Goal: Task Accomplishment & Management: Complete application form

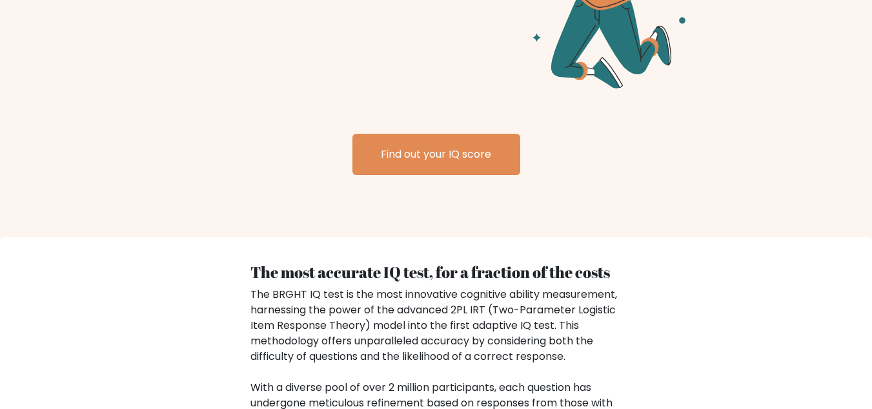
scroll to position [1738, 0]
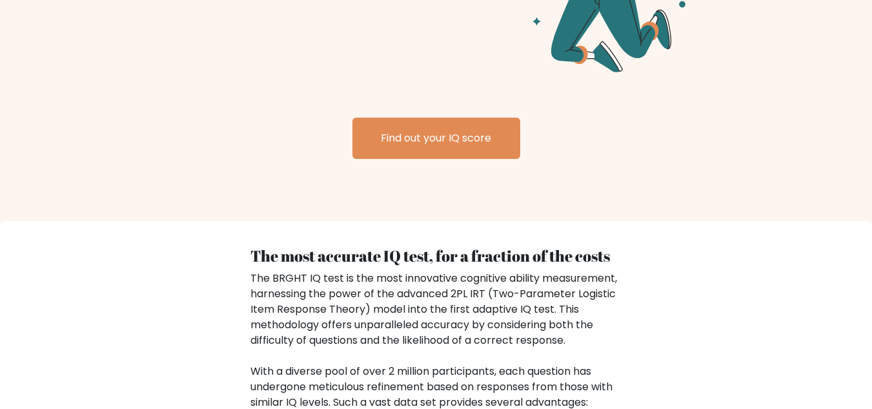
click at [482, 94] on div "Find out your IQ score" at bounding box center [436, 122] width 661 height 72
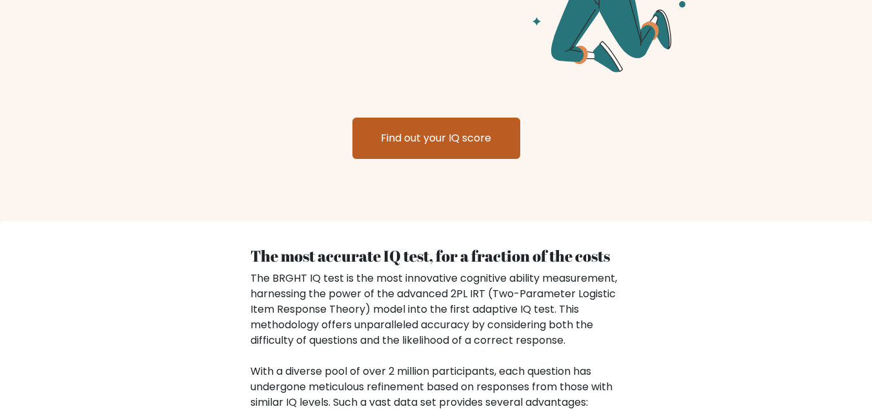
click at [489, 117] on link "Find out your IQ score" at bounding box center [436, 137] width 168 height 41
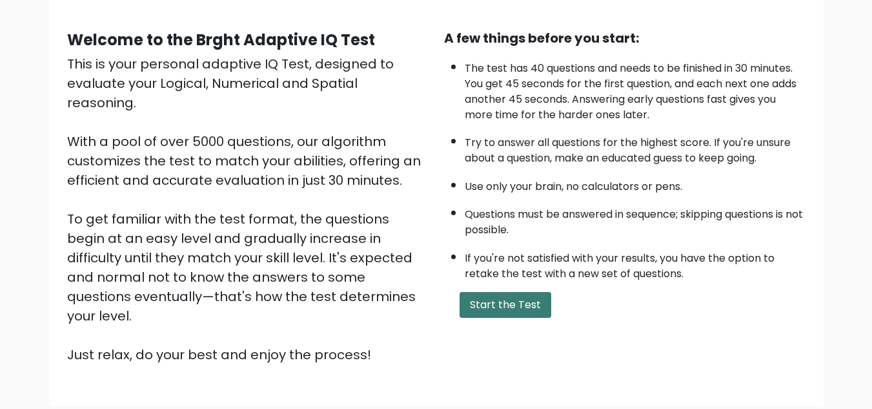
scroll to position [103, 0]
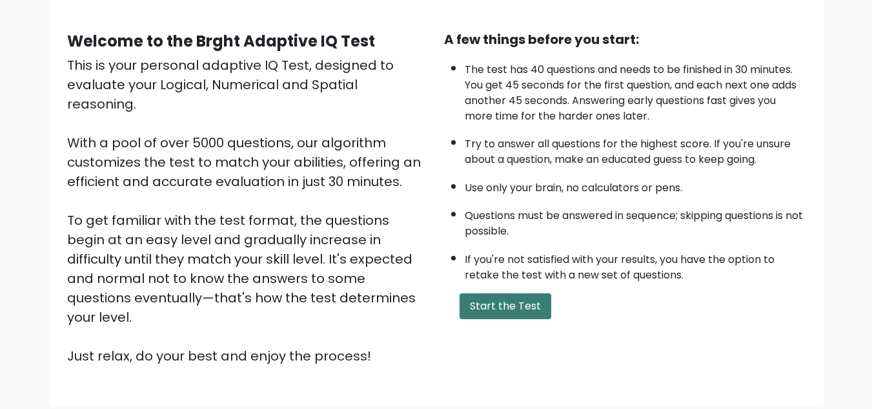
click at [507, 304] on button "Start the Test" at bounding box center [506, 306] width 92 height 26
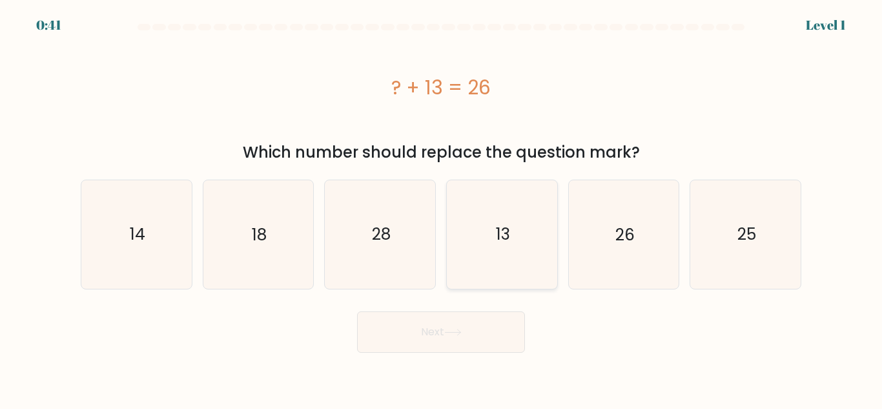
click at [516, 230] on icon "13" at bounding box center [502, 234] width 108 height 108
click at [442, 208] on input "d. 13" at bounding box center [441, 206] width 1 height 3
radio input "true"
click at [474, 340] on button "Next" at bounding box center [441, 331] width 168 height 41
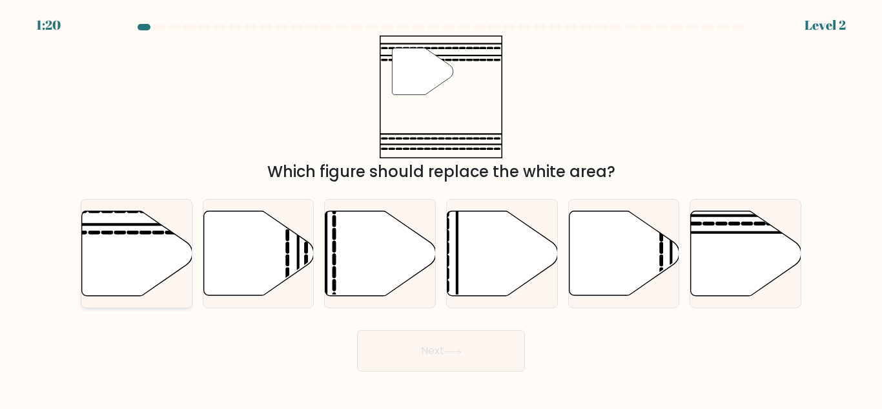
click at [146, 256] on icon at bounding box center [137, 253] width 110 height 85
click at [441, 208] on input "a." at bounding box center [441, 206] width 1 height 3
radio input "true"
click at [460, 342] on button "Next" at bounding box center [441, 350] width 168 height 41
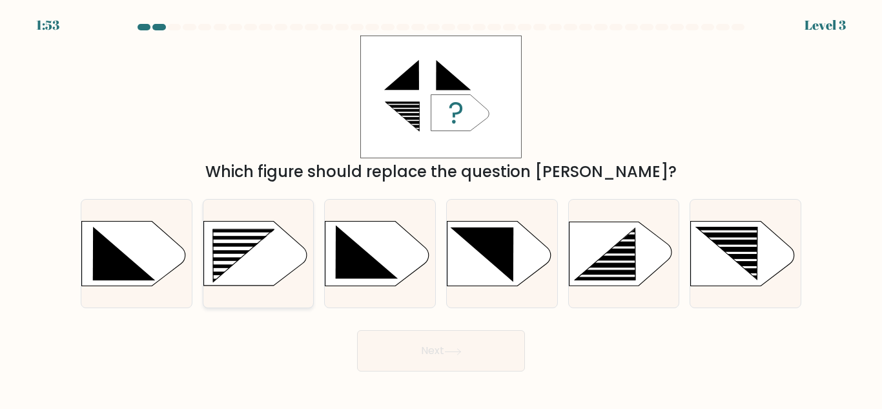
click at [264, 254] on rect at bounding box center [235, 256] width 88 height 4
click at [441, 208] on input "b." at bounding box center [441, 206] width 1 height 3
radio input "true"
click at [476, 347] on button "Next" at bounding box center [441, 350] width 168 height 41
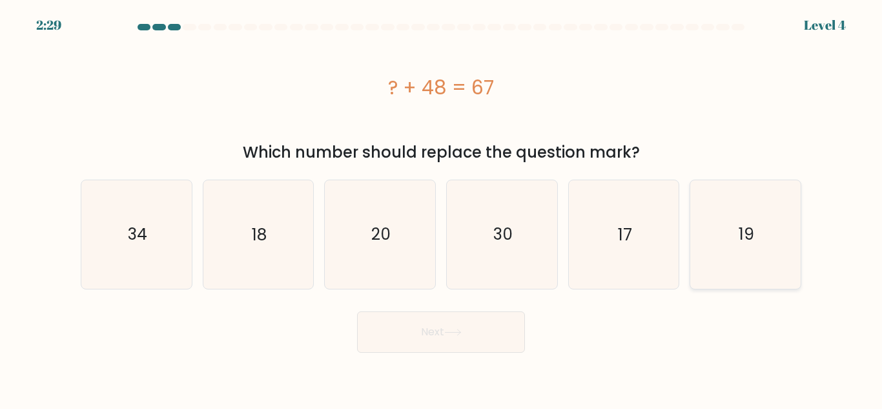
click at [744, 249] on icon "19" at bounding box center [745, 234] width 108 height 108
click at [442, 208] on input "f. 19" at bounding box center [441, 206] width 1 height 3
radio input "true"
click at [416, 339] on button "Next" at bounding box center [441, 331] width 168 height 41
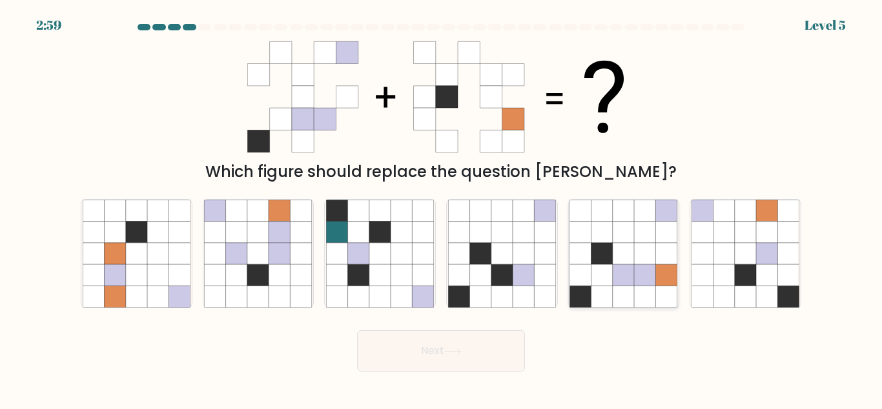
click at [636, 256] on icon at bounding box center [645, 253] width 21 height 21
click at [442, 208] on input "e." at bounding box center [441, 206] width 1 height 3
radio input "true"
click at [456, 343] on button "Next" at bounding box center [441, 350] width 168 height 41
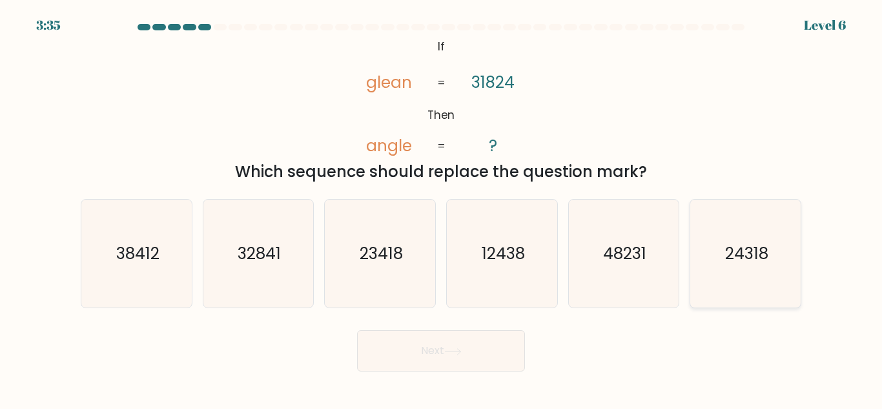
click at [766, 274] on icon "24318" at bounding box center [745, 253] width 108 height 108
click at [442, 208] on input "f. 24318" at bounding box center [441, 206] width 1 height 3
radio input "true"
click at [487, 352] on button "Next" at bounding box center [441, 350] width 168 height 41
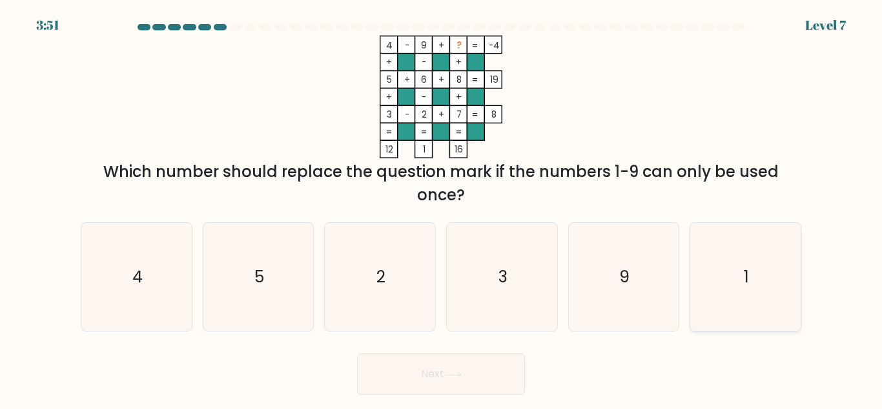
click at [767, 280] on icon "1" at bounding box center [745, 277] width 108 height 108
click at [442, 208] on input "f. 1" at bounding box center [441, 206] width 1 height 3
radio input "true"
click at [483, 364] on button "Next" at bounding box center [441, 373] width 168 height 41
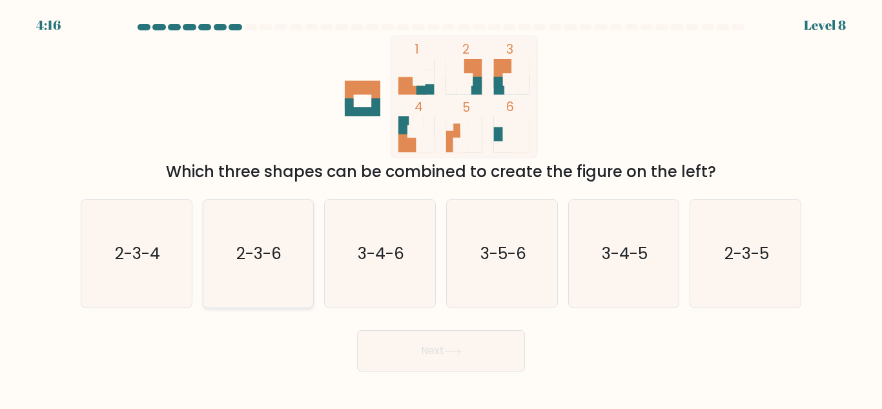
click at [280, 251] on text "2-3-6" at bounding box center [259, 253] width 45 height 23
click at [441, 208] on input "b. 2-3-6" at bounding box center [441, 206] width 1 height 3
radio input "true"
click at [432, 347] on button "Next" at bounding box center [441, 350] width 168 height 41
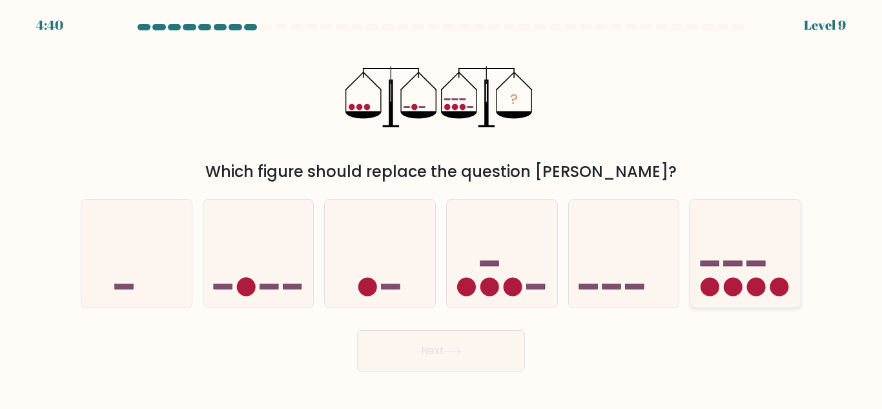
click at [759, 271] on icon at bounding box center [745, 253] width 110 height 91
click at [442, 208] on input "f." at bounding box center [441, 206] width 1 height 3
radio input "true"
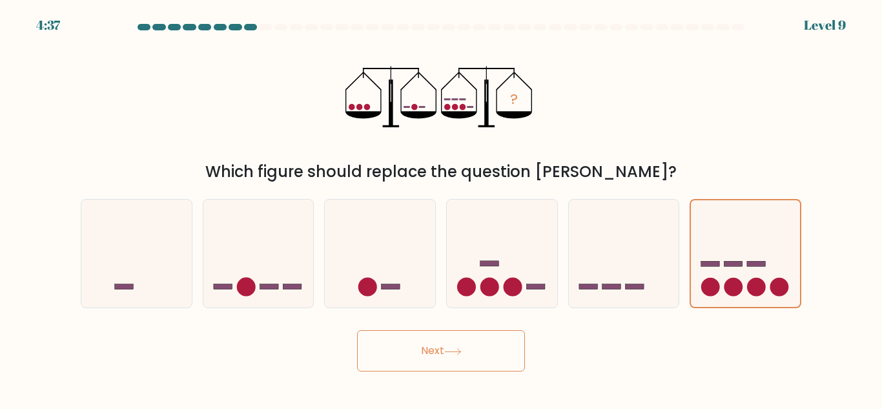
click at [462, 351] on icon at bounding box center [452, 351] width 17 height 7
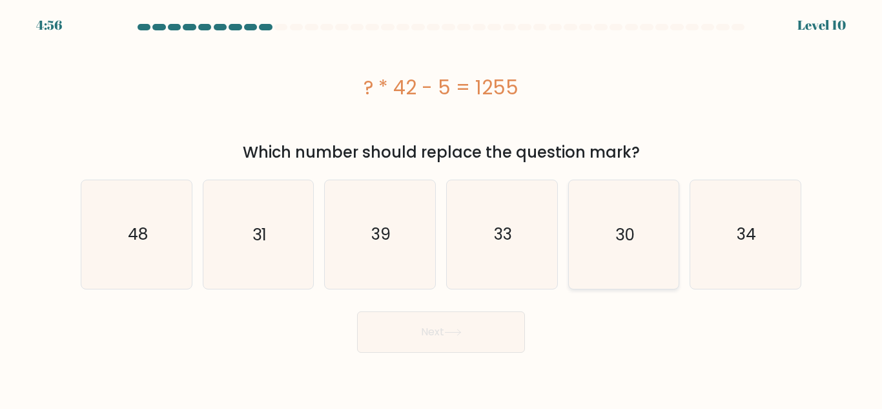
click at [615, 237] on icon "30" at bounding box center [623, 234] width 108 height 108
click at [442, 208] on input "e. 30" at bounding box center [441, 206] width 1 height 3
radio input "true"
click at [494, 329] on button "Next" at bounding box center [441, 331] width 168 height 41
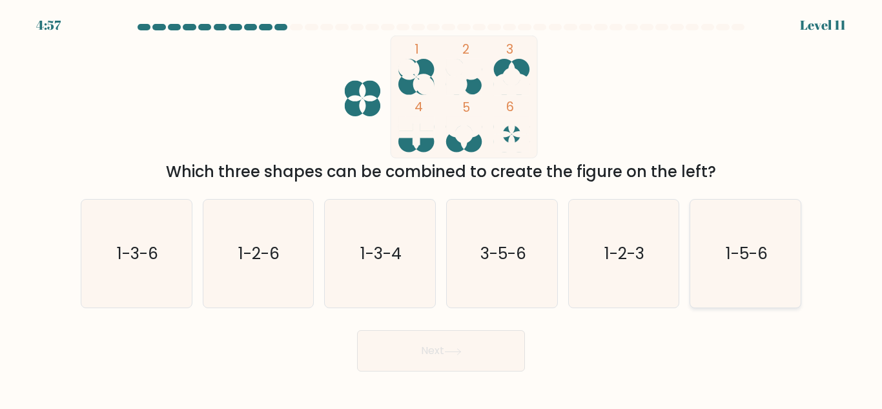
click at [737, 252] on text "1-5-6" at bounding box center [747, 253] width 42 height 23
click at [442, 208] on input "f. 1-5-6" at bounding box center [441, 206] width 1 height 3
radio input "true"
click at [414, 356] on button "Next" at bounding box center [441, 350] width 168 height 41
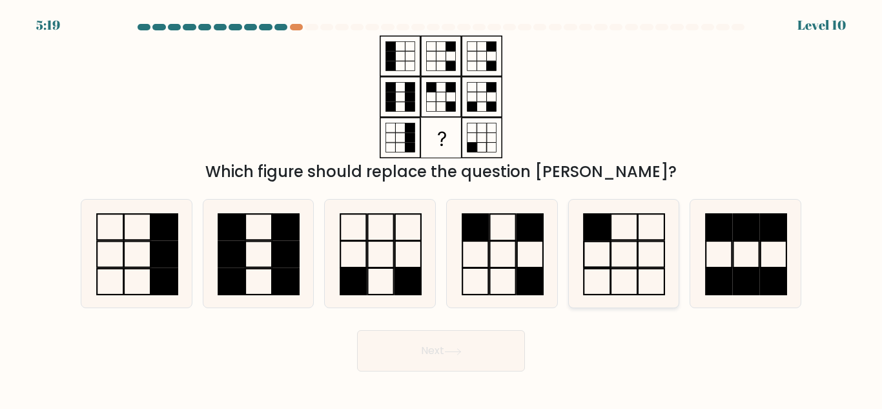
click at [623, 249] on icon at bounding box center [623, 253] width 108 height 108
click at [442, 208] on input "e." at bounding box center [441, 206] width 1 height 3
radio input "true"
click at [460, 351] on icon at bounding box center [452, 351] width 17 height 7
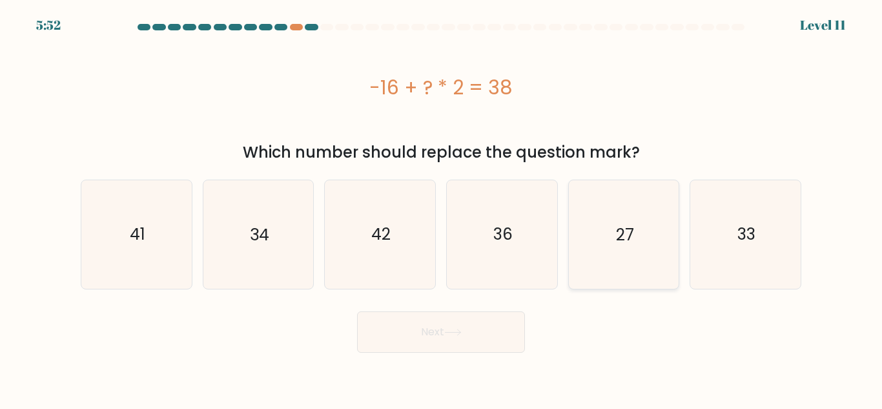
click at [619, 225] on text "27" at bounding box center [625, 234] width 18 height 23
click at [442, 208] on input "e. 27" at bounding box center [441, 206] width 1 height 3
radio input "true"
click at [463, 326] on button "Next" at bounding box center [441, 331] width 168 height 41
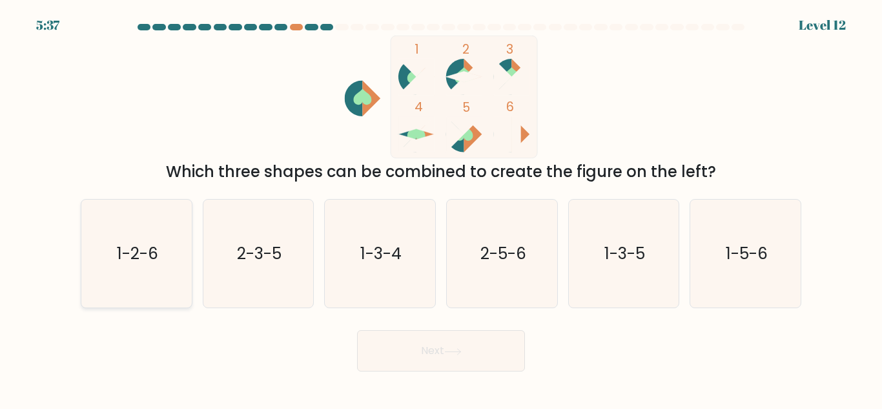
click at [127, 276] on icon "1-2-6" at bounding box center [137, 253] width 108 height 108
click at [441, 208] on input "a. 1-2-6" at bounding box center [441, 206] width 1 height 3
radio input "true"
click at [303, 241] on icon "2-3-5" at bounding box center [258, 253] width 108 height 108
click at [441, 208] on input "b. 2-3-5" at bounding box center [441, 206] width 1 height 3
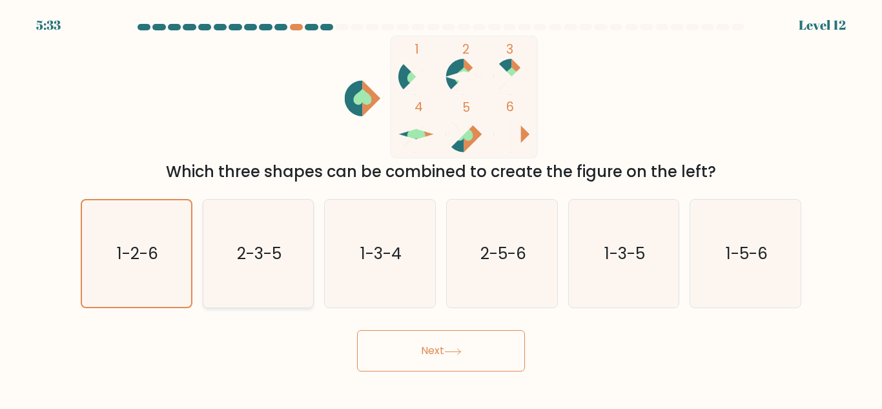
radio input "true"
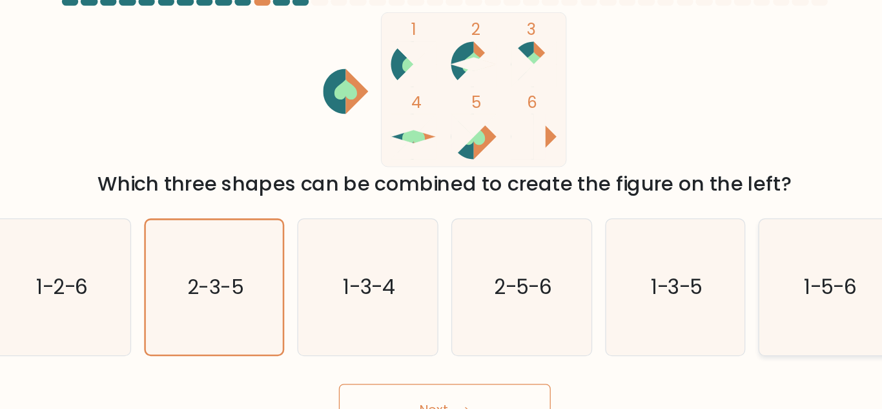
click at [760, 264] on text "1-5-6" at bounding box center [747, 253] width 42 height 23
click at [442, 208] on input "f. 1-5-6" at bounding box center [441, 206] width 1 height 3
radio input "true"
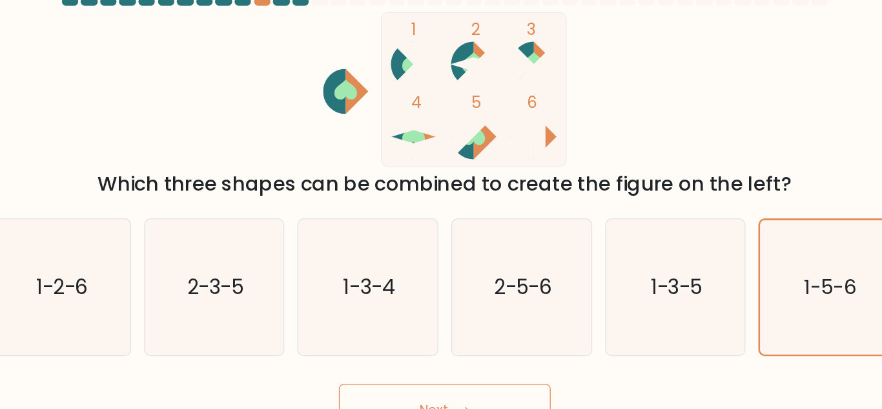
click at [485, 338] on button "Next" at bounding box center [441, 350] width 168 height 41
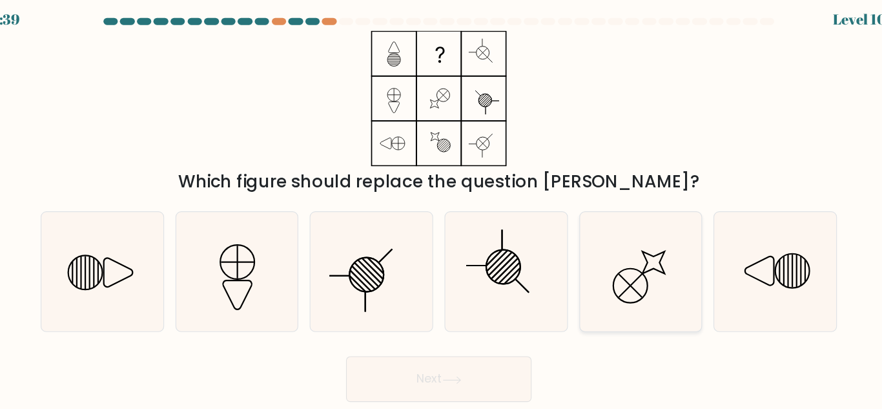
click at [627, 269] on icon at bounding box center [623, 253] width 108 height 108
click at [442, 208] on input "e." at bounding box center [441, 206] width 1 height 3
radio input "true"
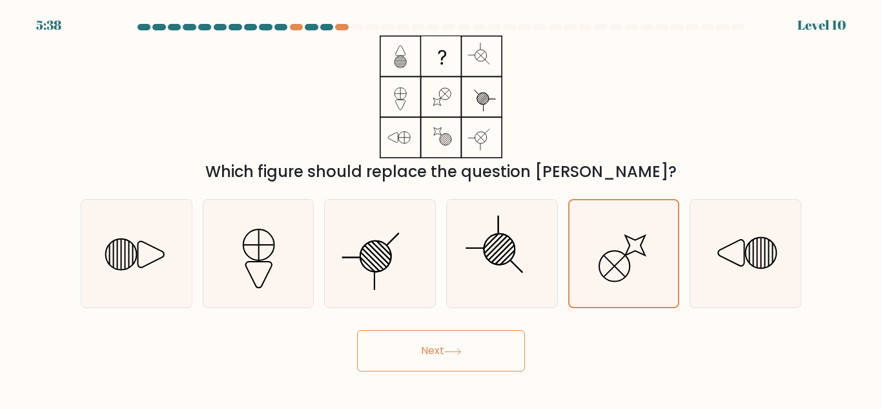
click at [483, 356] on button "Next" at bounding box center [441, 350] width 168 height 41
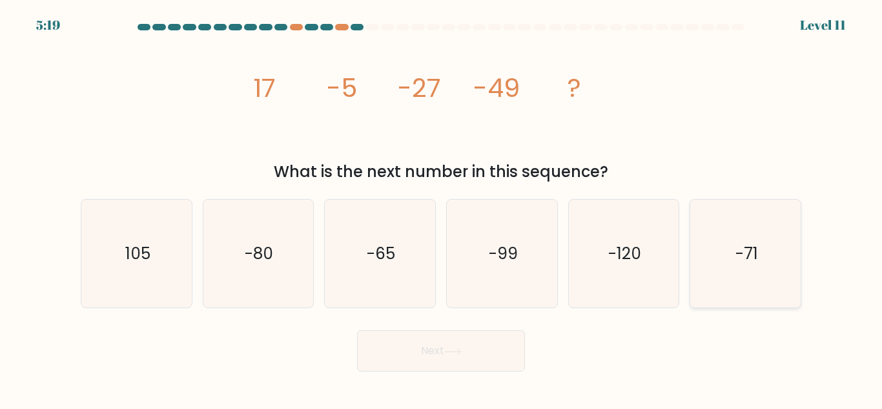
click at [797, 214] on icon "-71" at bounding box center [745, 253] width 108 height 108
click at [442, 208] on input "f. -71" at bounding box center [441, 206] width 1 height 3
radio input "true"
click at [482, 361] on button "Next" at bounding box center [441, 350] width 168 height 41
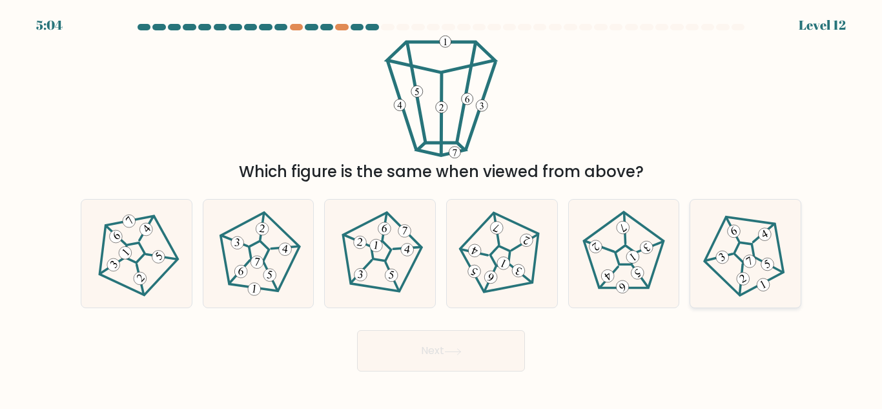
click at [744, 269] on icon at bounding box center [745, 253] width 86 height 86
click at [442, 208] on input "f." at bounding box center [441, 206] width 1 height 3
radio input "true"
click at [457, 343] on button "Next" at bounding box center [441, 350] width 168 height 41
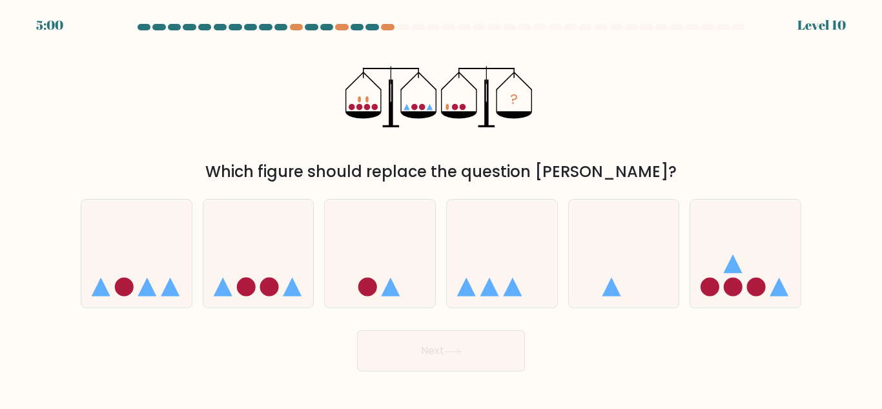
click at [349, 310] on form at bounding box center [441, 197] width 882 height 347
click at [407, 249] on icon at bounding box center [380, 253] width 110 height 91
click at [441, 208] on input "c." at bounding box center [441, 206] width 1 height 3
radio input "true"
click at [447, 347] on button "Next" at bounding box center [441, 350] width 168 height 41
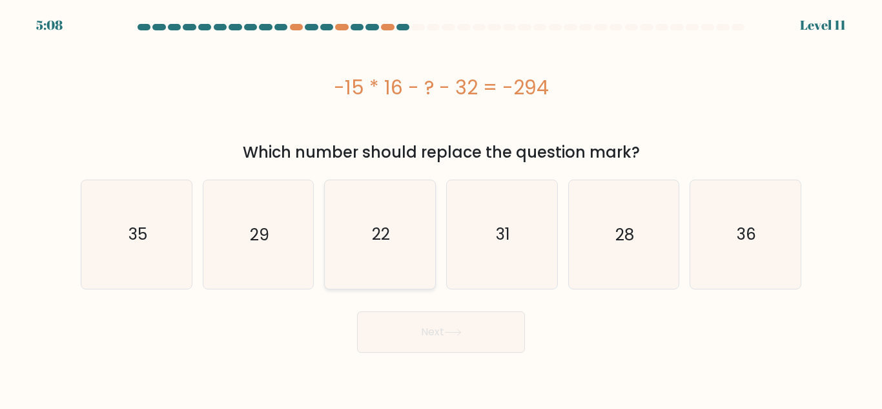
click at [385, 234] on text "22" at bounding box center [381, 234] width 18 height 23
click at [441, 208] on input "c. 22" at bounding box center [441, 206] width 1 height 3
radio input "true"
click at [426, 323] on button "Next" at bounding box center [441, 331] width 168 height 41
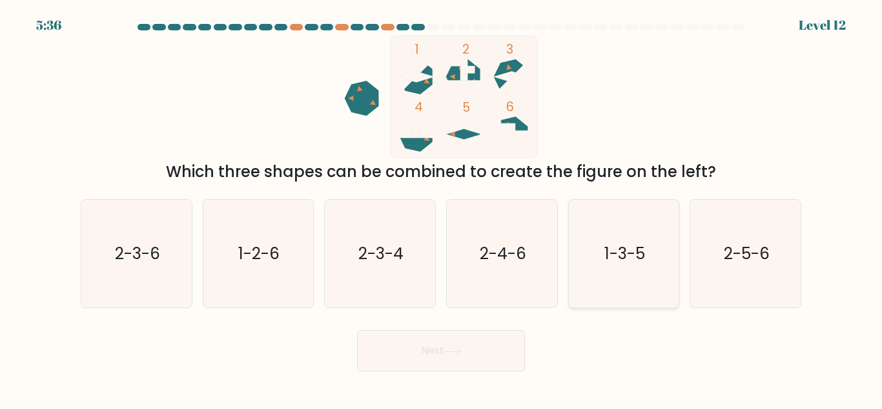
click at [600, 264] on icon "1-3-5" at bounding box center [623, 253] width 108 height 108
click at [442, 208] on input "e. 1-3-5" at bounding box center [441, 206] width 1 height 3
radio input "true"
click at [489, 344] on button "Next" at bounding box center [441, 350] width 168 height 41
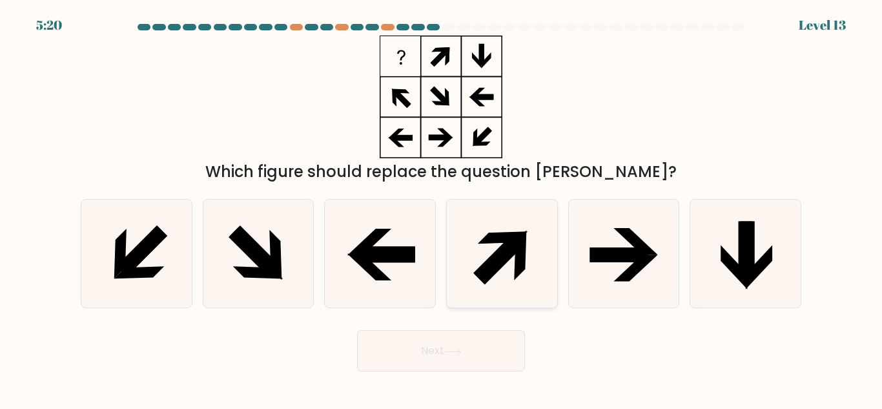
drag, startPoint x: 782, startPoint y: 239, endPoint x: 538, endPoint y: 223, distance: 243.9
click at [538, 223] on div "a. b. c." at bounding box center [441, 247] width 731 height 119
click at [157, 267] on icon at bounding box center [139, 273] width 50 height 12
click at [441, 208] on input "a." at bounding box center [441, 206] width 1 height 3
radio input "true"
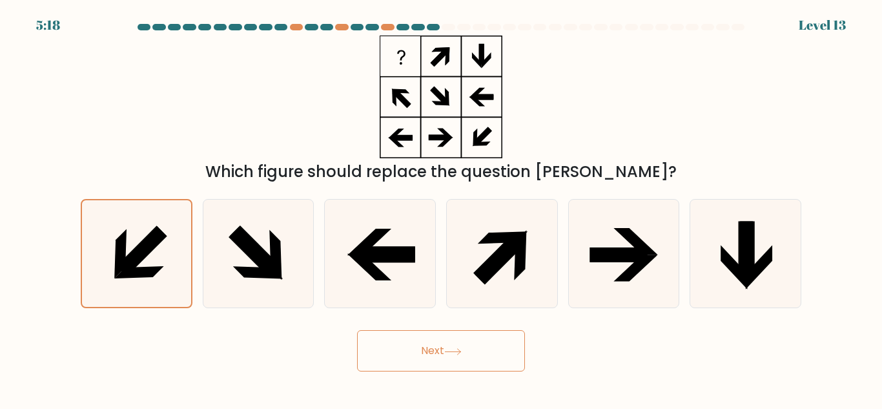
click at [385, 347] on button "Next" at bounding box center [441, 350] width 168 height 41
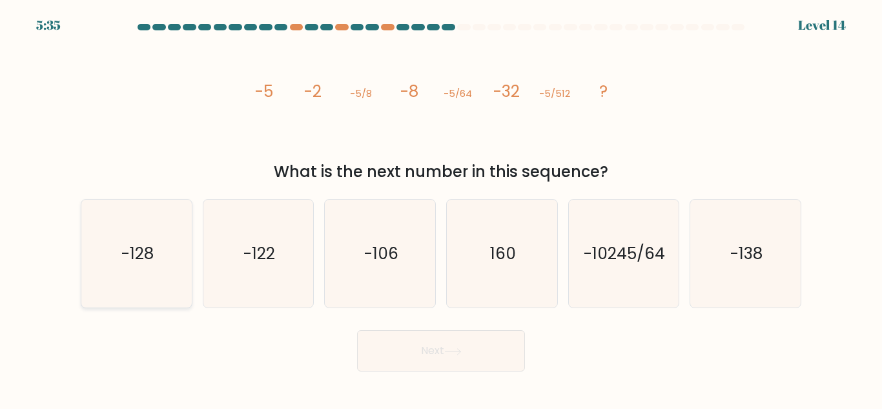
click at [174, 248] on icon "-128" at bounding box center [137, 253] width 108 height 108
click at [441, 208] on input "a. -128" at bounding box center [441, 206] width 1 height 3
radio input "true"
click at [442, 347] on button "Next" at bounding box center [441, 350] width 168 height 41
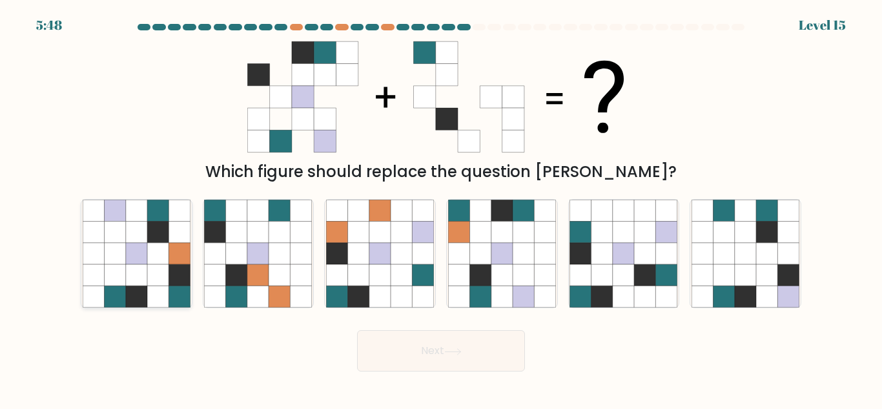
click at [114, 242] on icon at bounding box center [114, 231] width 21 height 21
click at [441, 208] on input "a." at bounding box center [441, 206] width 1 height 3
radio input "true"
click at [573, 296] on icon at bounding box center [580, 296] width 21 height 21
click at [442, 208] on input "e." at bounding box center [441, 206] width 1 height 3
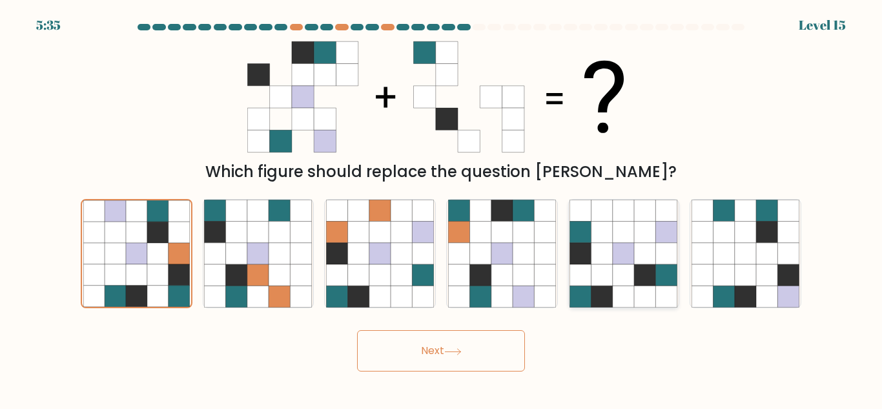
radio input "true"
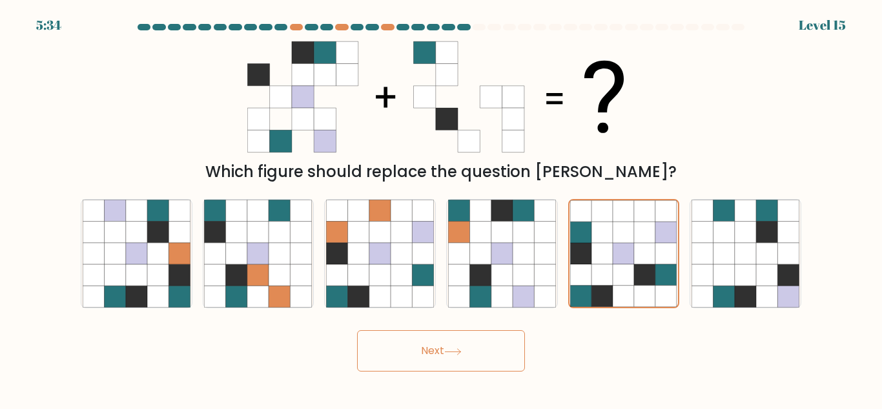
click at [431, 355] on button "Next" at bounding box center [441, 350] width 168 height 41
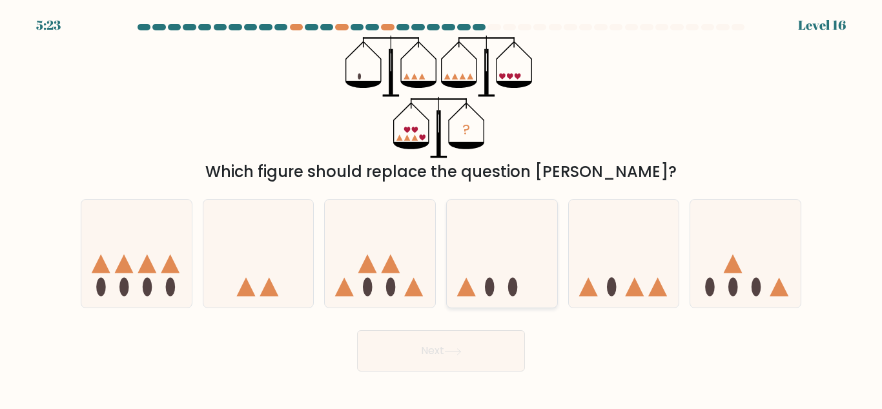
click at [523, 283] on icon at bounding box center [502, 253] width 110 height 91
click at [442, 208] on input "d." at bounding box center [441, 206] width 1 height 3
radio input "true"
click at [473, 333] on button "Next" at bounding box center [441, 350] width 168 height 41
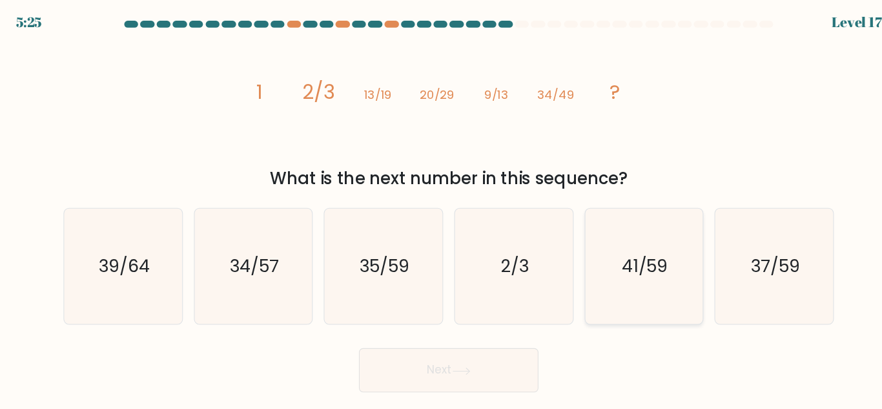
click at [663, 263] on icon "41/59" at bounding box center [623, 253] width 108 height 108
click at [442, 208] on input "e. 41/59" at bounding box center [441, 206] width 1 height 3
radio input "true"
click at [442, 365] on button "Next" at bounding box center [441, 350] width 168 height 41
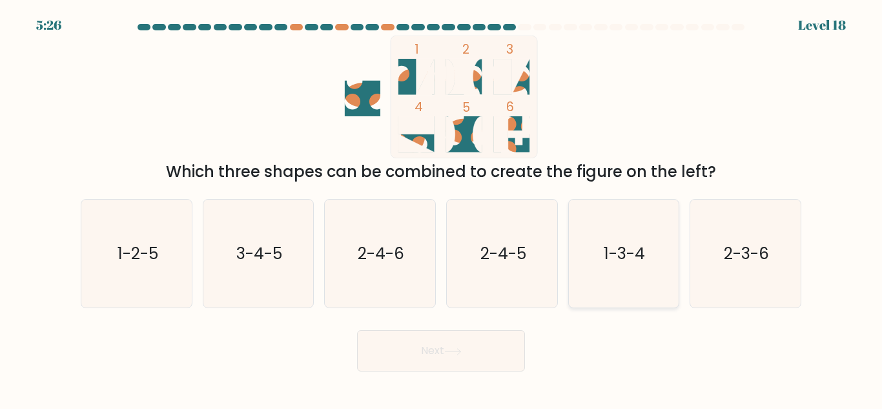
click at [645, 255] on text "1-3-4" at bounding box center [624, 253] width 41 height 23
click at [442, 208] on input "e. 1-3-4" at bounding box center [441, 206] width 1 height 3
radio input "true"
click at [468, 347] on button "Next" at bounding box center [441, 350] width 168 height 41
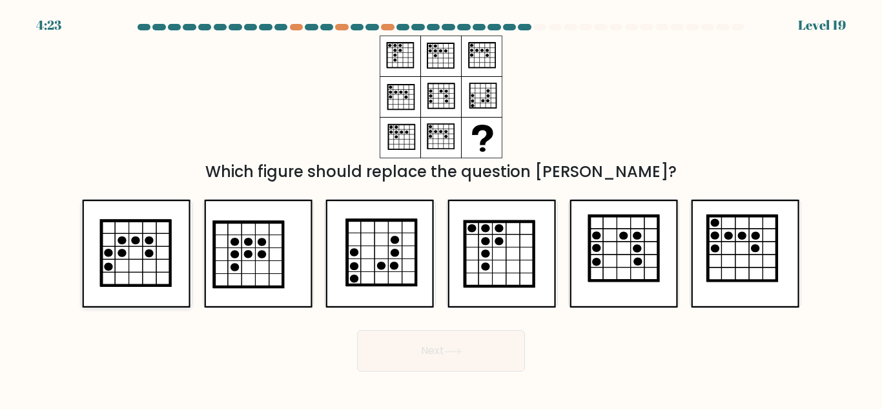
click at [152, 293] on icon at bounding box center [136, 253] width 108 height 108
click at [441, 208] on input "a." at bounding box center [441, 206] width 1 height 3
radio input "true"
click at [496, 286] on icon at bounding box center [499, 253] width 69 height 65
click at [442, 208] on input "d." at bounding box center [441, 206] width 1 height 3
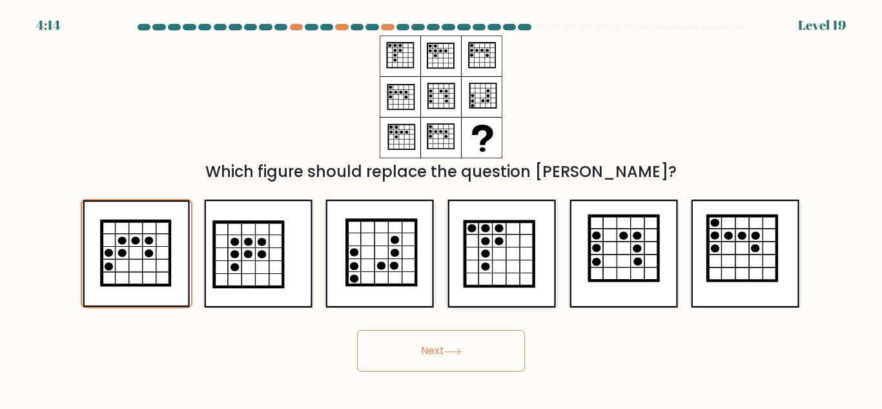
radio input "true"
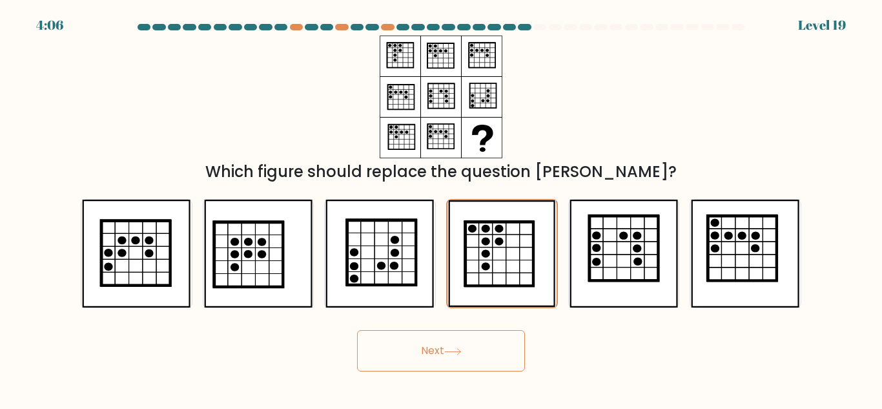
click at [476, 349] on button "Next" at bounding box center [441, 350] width 168 height 41
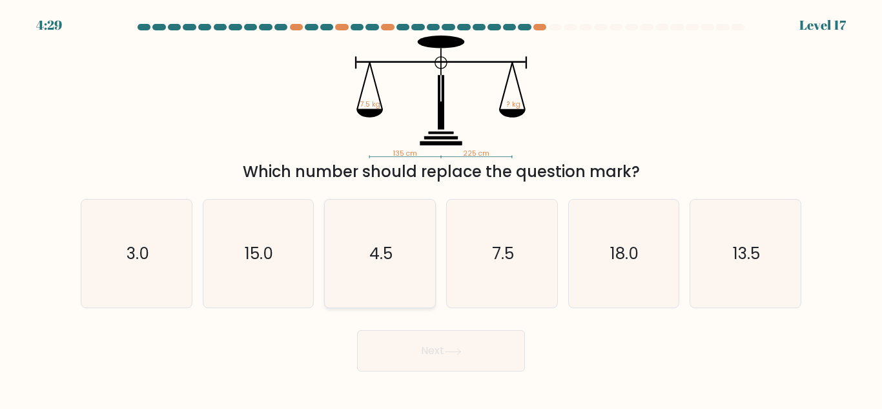
click at [379, 258] on text "4.5" at bounding box center [380, 253] width 23 height 23
click at [441, 208] on input "c. 4.5" at bounding box center [441, 206] width 1 height 3
radio input "true"
click at [445, 345] on button "Next" at bounding box center [441, 350] width 168 height 41
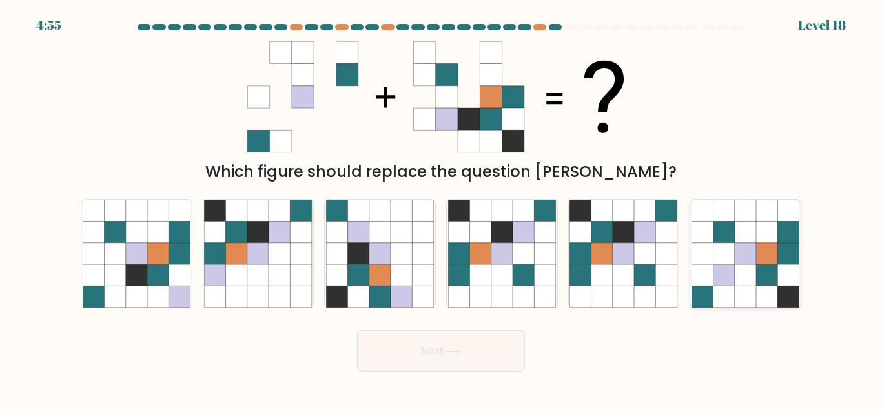
click at [738, 236] on icon at bounding box center [745, 231] width 21 height 21
click at [442, 208] on input "f." at bounding box center [441, 206] width 1 height 3
radio input "true"
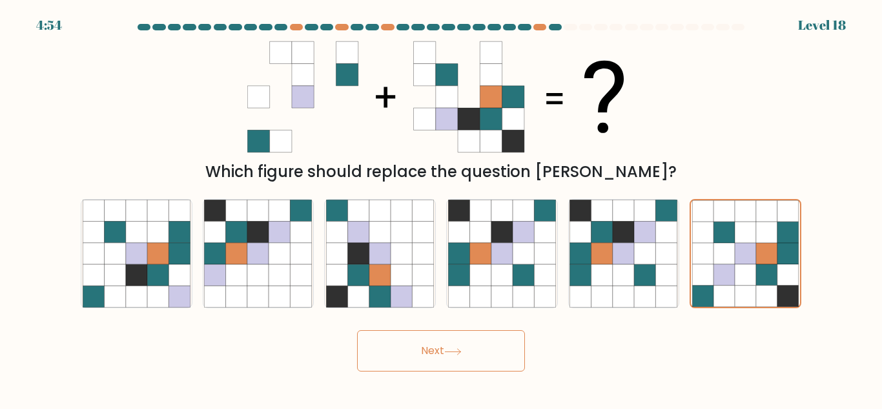
click at [469, 363] on button "Next" at bounding box center [441, 350] width 168 height 41
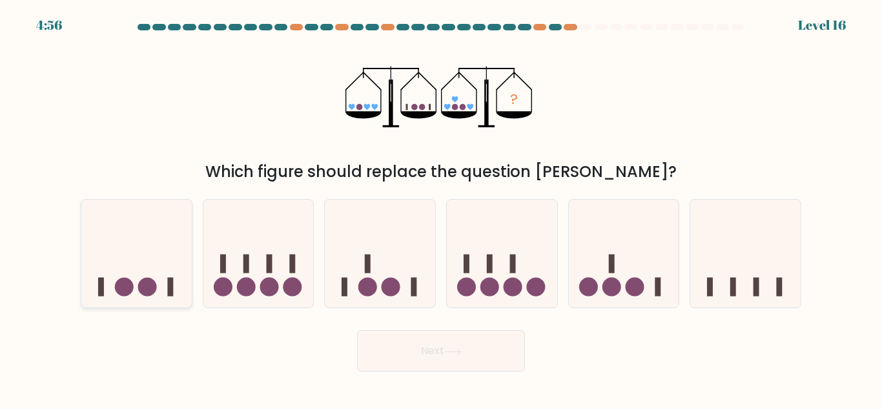
click at [178, 221] on icon at bounding box center [136, 253] width 110 height 91
click at [441, 208] on input "a." at bounding box center [441, 206] width 1 height 3
radio input "true"
click at [408, 352] on button "Next" at bounding box center [441, 350] width 168 height 41
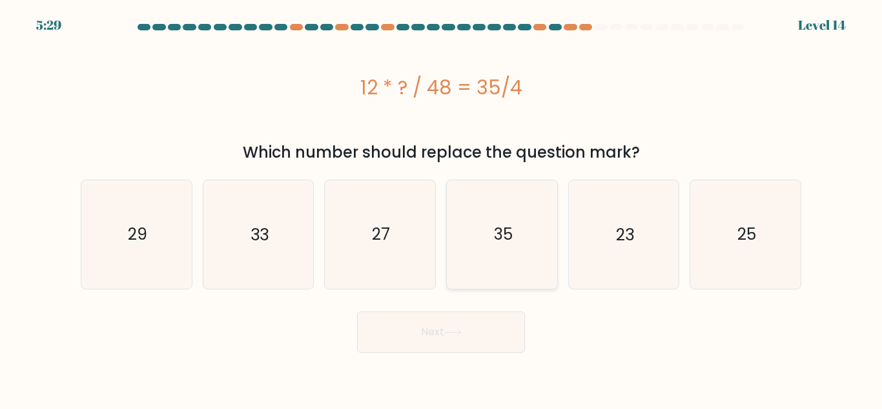
click at [500, 246] on icon "35" at bounding box center [502, 234] width 108 height 108
click at [442, 208] on input "d. 35" at bounding box center [441, 206] width 1 height 3
radio input "true"
click at [488, 324] on button "Next" at bounding box center [441, 331] width 168 height 41
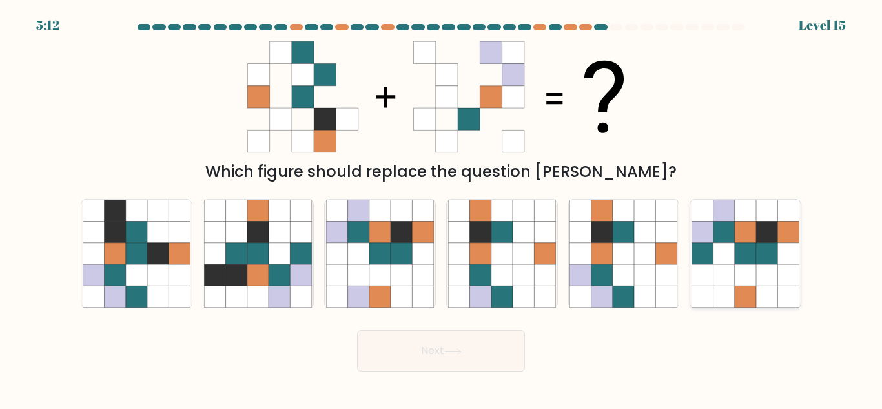
click at [753, 263] on icon at bounding box center [745, 253] width 21 height 21
click at [442, 208] on input "f." at bounding box center [441, 206] width 1 height 3
radio input "true"
click at [453, 345] on button "Next" at bounding box center [441, 350] width 168 height 41
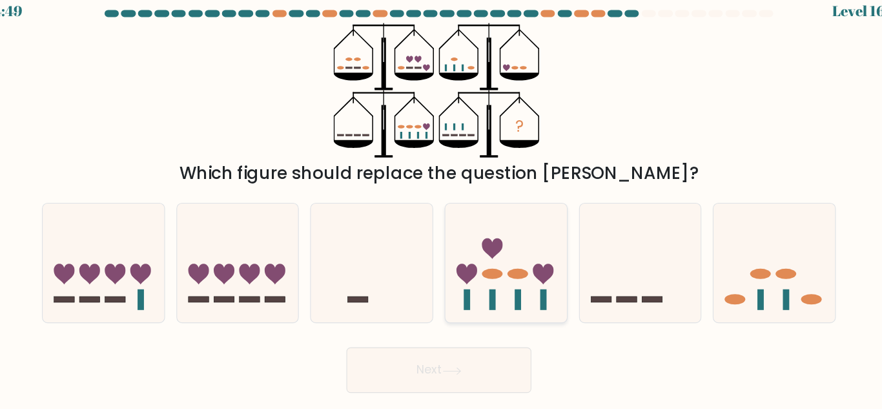
click at [505, 270] on icon at bounding box center [502, 253] width 110 height 91
click at [442, 208] on input "d." at bounding box center [441, 206] width 1 height 3
radio input "true"
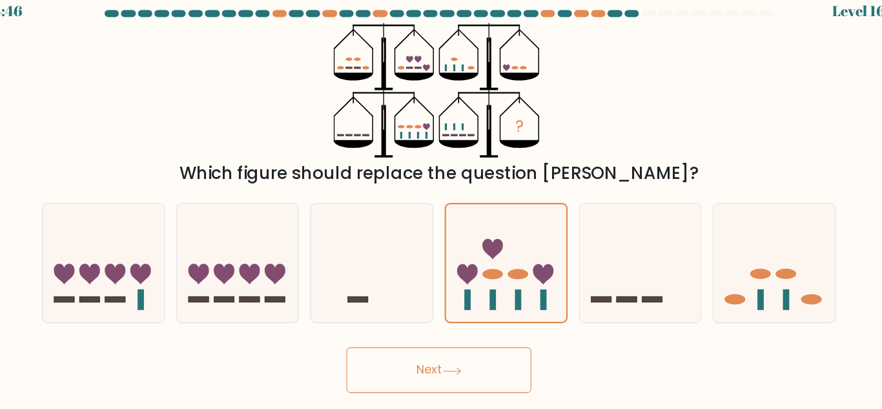
click at [453, 339] on button "Next" at bounding box center [441, 350] width 168 height 41
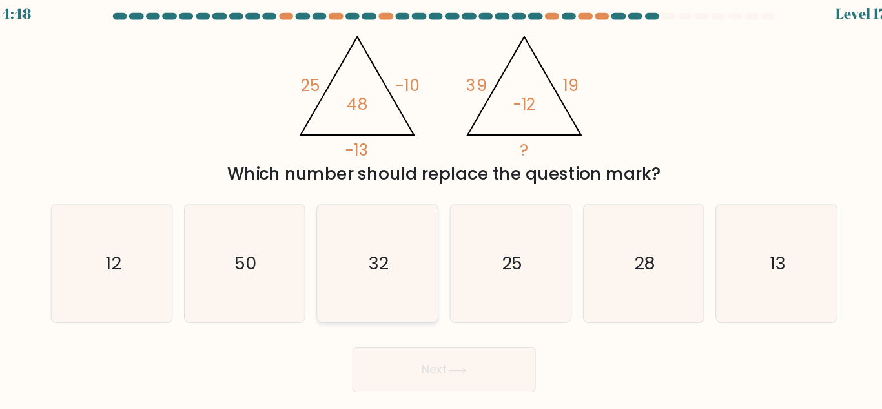
click at [394, 262] on icon "32" at bounding box center [380, 253] width 108 height 108
click at [441, 208] on input "c. 32" at bounding box center [441, 206] width 1 height 3
radio input "true"
click at [456, 343] on button "Next" at bounding box center [441, 350] width 168 height 41
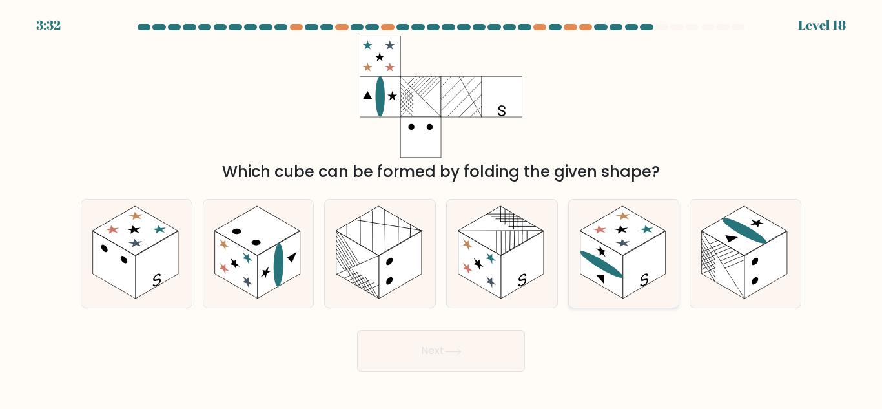
click at [636, 236] on rect at bounding box center [622, 230] width 85 height 49
click at [442, 208] on input "e." at bounding box center [441, 206] width 1 height 3
radio input "true"
click at [522, 241] on line at bounding box center [521, 236] width 21 height 12
click at [442, 208] on input "d." at bounding box center [441, 206] width 1 height 3
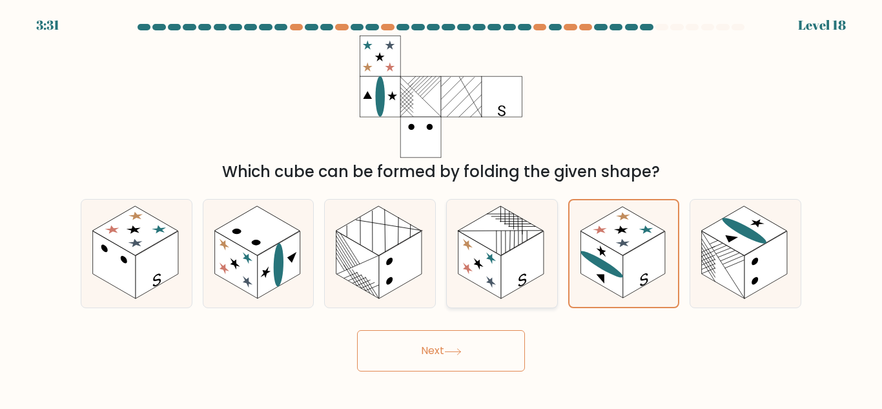
radio input "true"
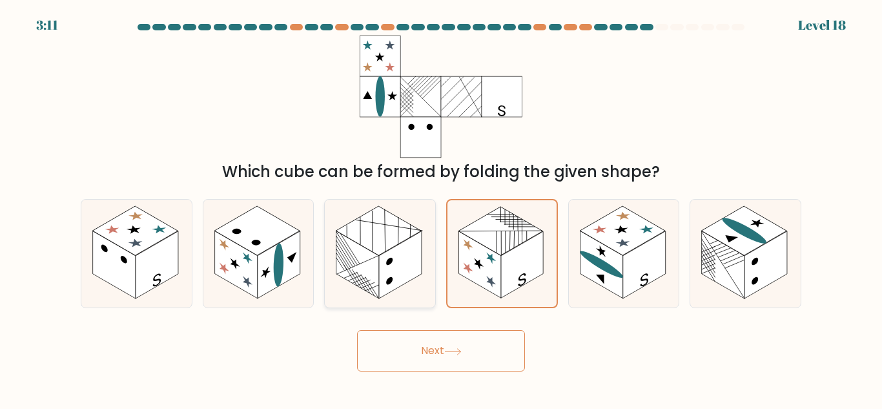
click at [394, 280] on rect at bounding box center [400, 265] width 43 height 68
click at [441, 208] on input "c." at bounding box center [441, 206] width 1 height 3
radio input "true"
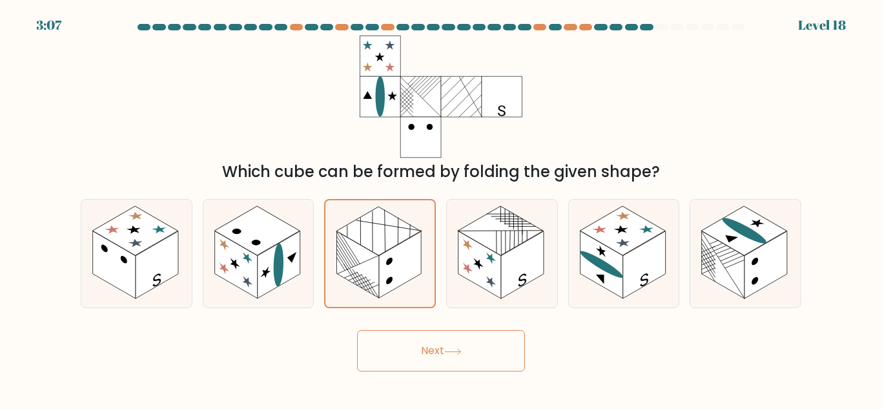
click at [469, 348] on button "Next" at bounding box center [441, 350] width 168 height 41
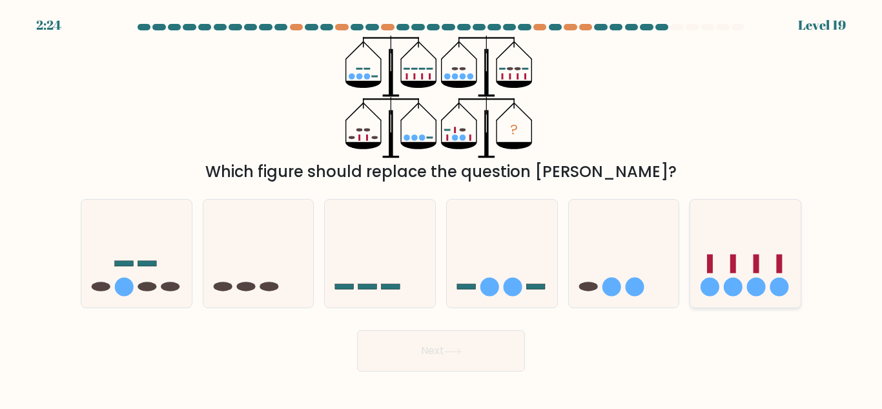
click at [746, 270] on icon at bounding box center [745, 253] width 110 height 91
click at [442, 208] on input "f." at bounding box center [441, 206] width 1 height 3
radio input "true"
click at [487, 347] on button "Next" at bounding box center [441, 350] width 168 height 41
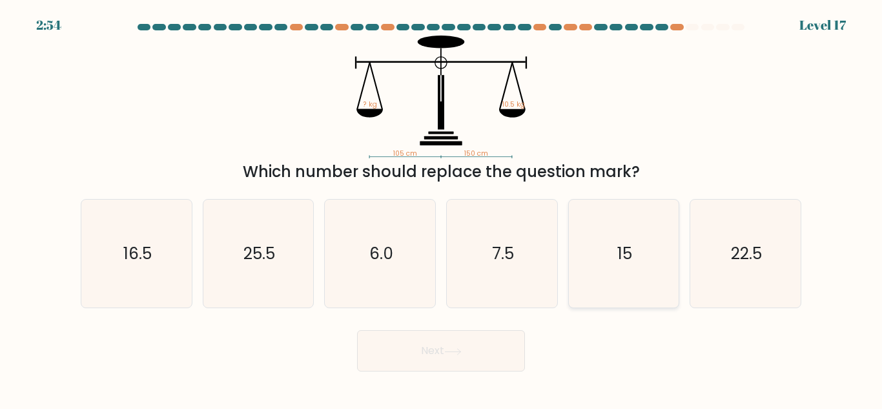
click at [628, 259] on text "15" at bounding box center [624, 253] width 15 height 23
click at [442, 208] on input "e. 15" at bounding box center [441, 206] width 1 height 3
radio input "true"
click at [492, 343] on button "Next" at bounding box center [441, 350] width 168 height 41
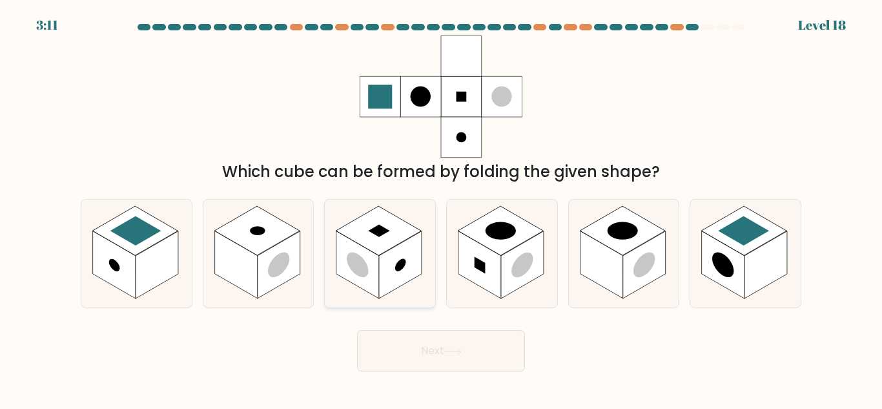
click at [381, 258] on rect at bounding box center [400, 265] width 43 height 68
click at [441, 208] on input "c." at bounding box center [441, 206] width 1 height 3
radio input "true"
click at [460, 354] on icon at bounding box center [452, 351] width 17 height 7
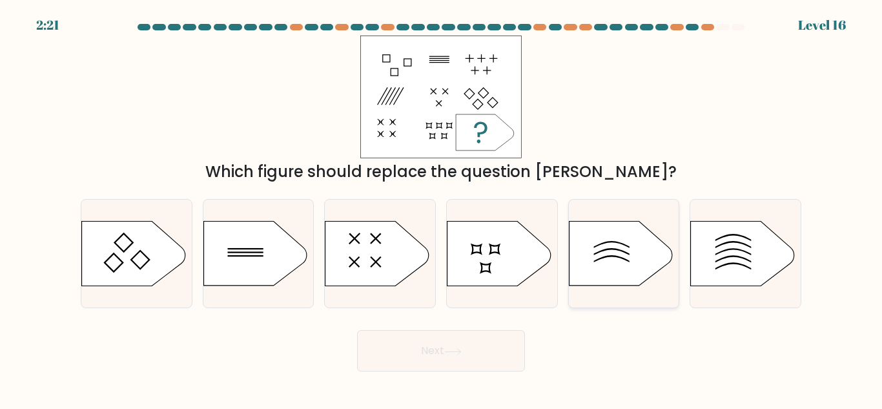
click at [618, 231] on icon at bounding box center [620, 253] width 103 height 65
click at [442, 208] on input "e." at bounding box center [441, 206] width 1 height 3
radio input "true"
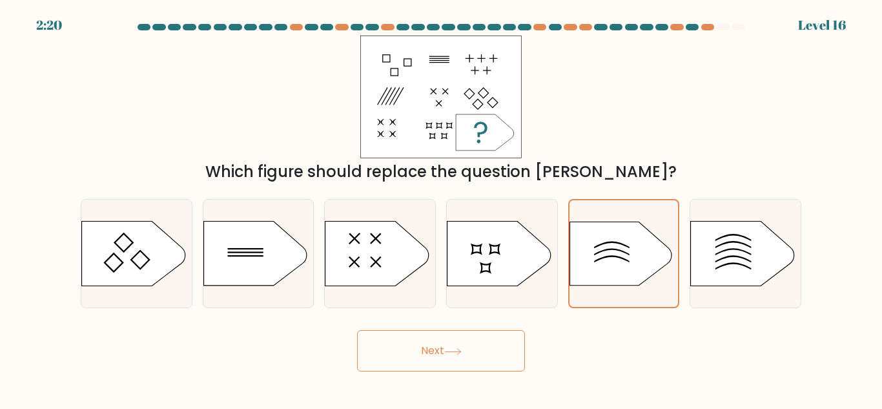
click at [440, 354] on button "Next" at bounding box center [441, 350] width 168 height 41
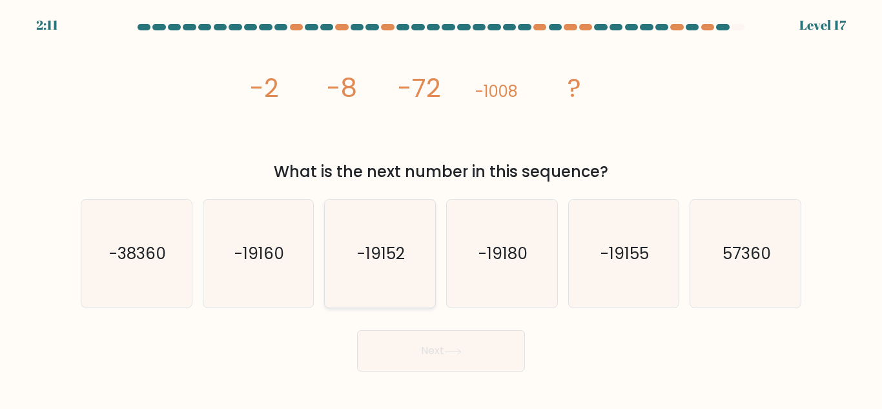
click at [371, 236] on icon "-19152" at bounding box center [380, 253] width 108 height 108
click at [441, 208] on input "c. -19152" at bounding box center [441, 206] width 1 height 3
radio input "true"
click at [447, 352] on button "Next" at bounding box center [441, 350] width 168 height 41
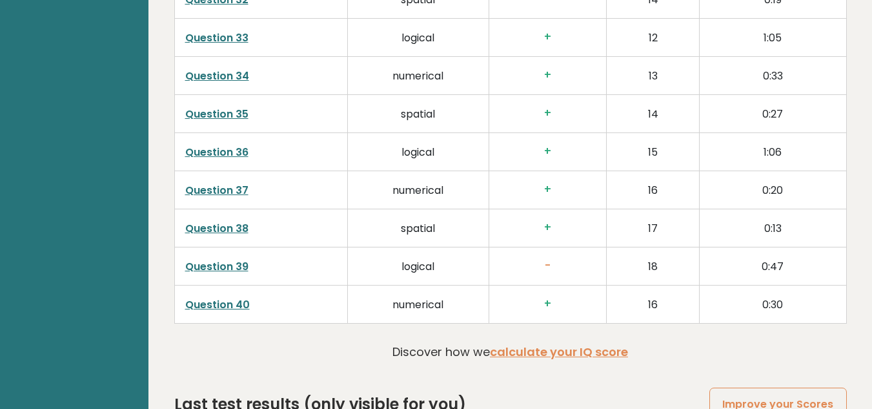
scroll to position [3586, 0]
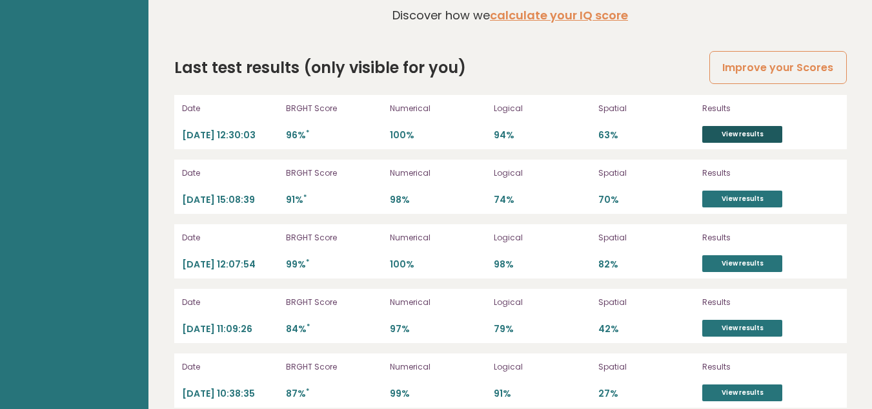
click at [732, 126] on link "View results" at bounding box center [742, 134] width 80 height 17
click at [739, 126] on link "View results" at bounding box center [742, 134] width 80 height 17
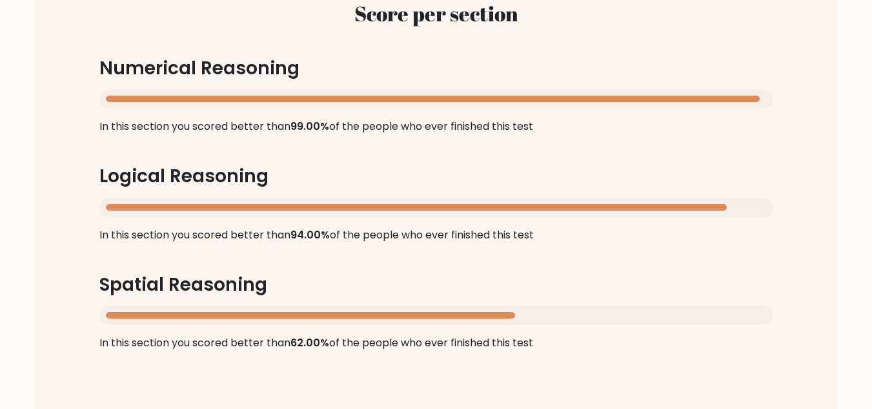
scroll to position [1287, 0]
